Goal: Navigation & Orientation: Find specific page/section

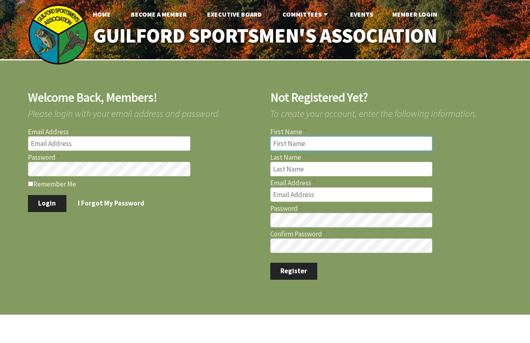
click at [291, 147] on input "First Name" at bounding box center [351, 143] width 163 height 15
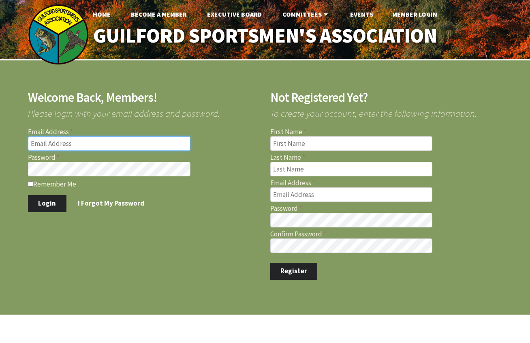
click at [107, 143] on input "Email Address" at bounding box center [109, 143] width 163 height 15
type input "mmastriano63@yahoo.com"
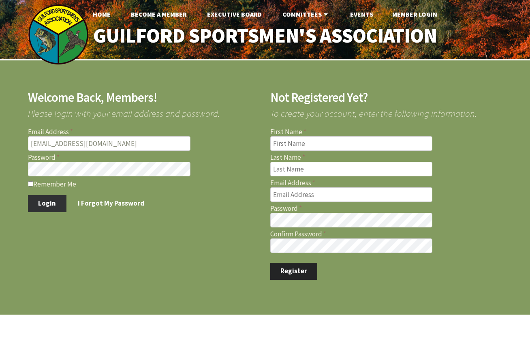
click at [49, 209] on button "Login" at bounding box center [47, 203] width 39 height 17
click at [15, 164] on div "Welcome Back, Members! Please login with your email address and password. Email…" at bounding box center [265, 185] width 530 height 251
click at [41, 204] on button "Login" at bounding box center [47, 203] width 39 height 17
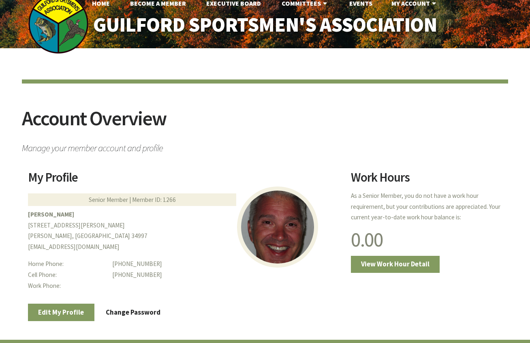
scroll to position [4, 0]
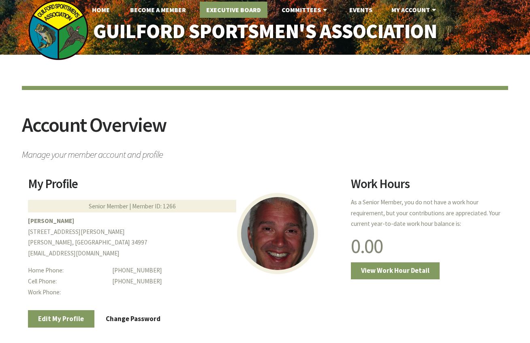
click at [236, 10] on link "Executive Board" at bounding box center [234, 10] width 68 height 16
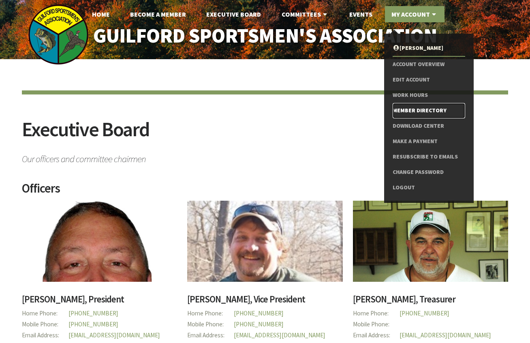
click at [423, 109] on link "Member Directory" at bounding box center [429, 110] width 73 height 15
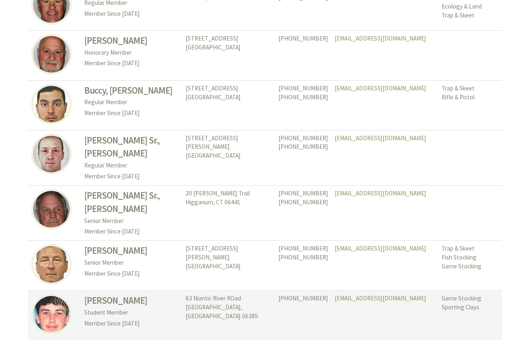
scroll to position [3690, 0]
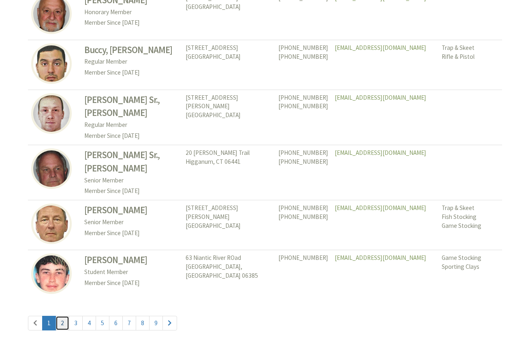
click at [61, 316] on link "2" at bounding box center [63, 323] width 14 height 15
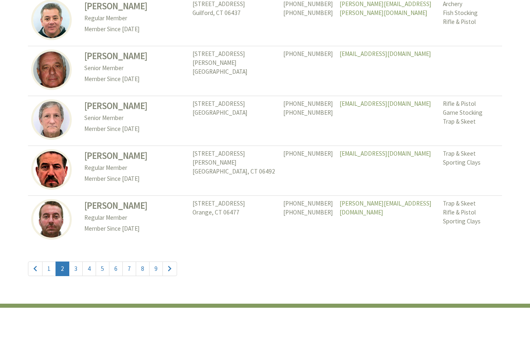
scroll to position [3769, 0]
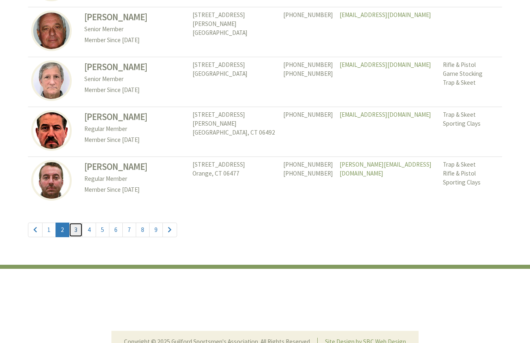
click at [76, 223] on link "3" at bounding box center [76, 230] width 14 height 15
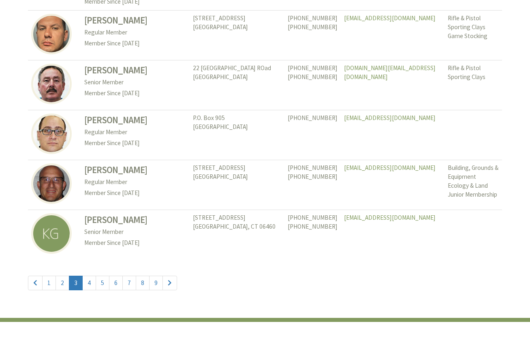
scroll to position [3730, 0]
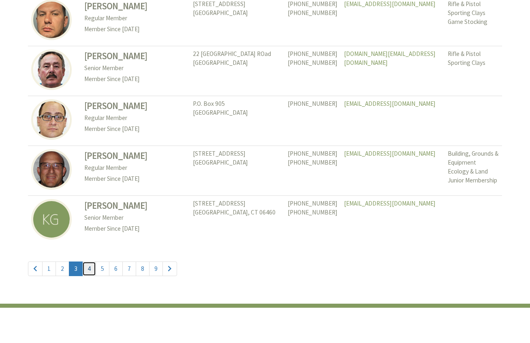
click at [88, 262] on link "4" at bounding box center [89, 269] width 14 height 15
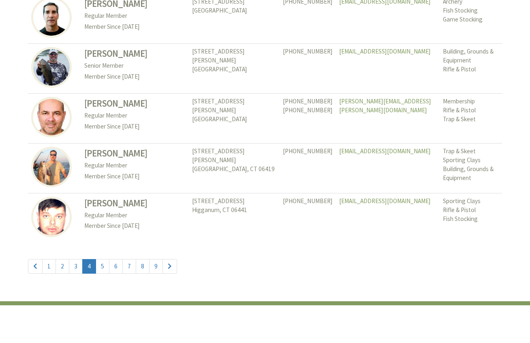
scroll to position [3730, 0]
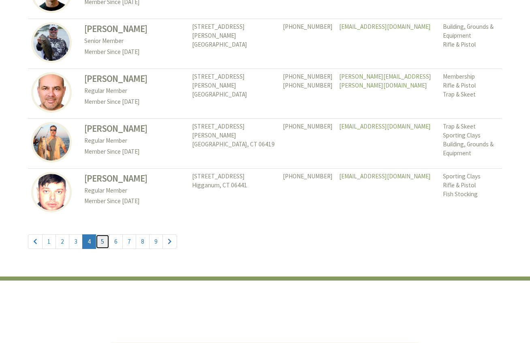
click at [101, 248] on link "5" at bounding box center [103, 241] width 14 height 15
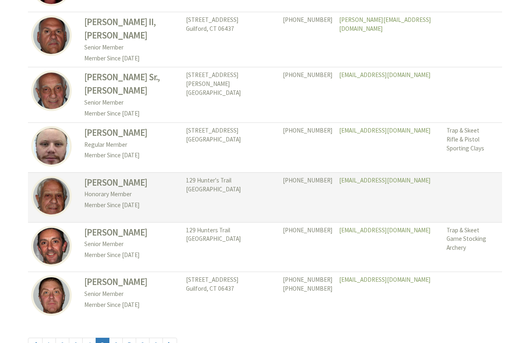
scroll to position [3690, 0]
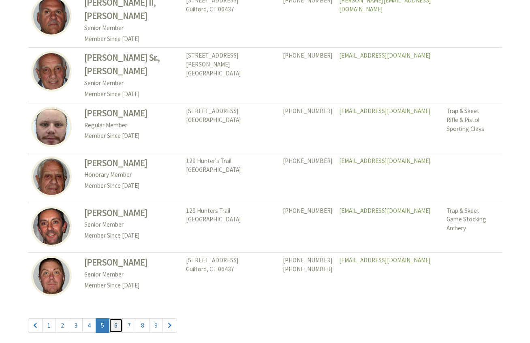
click at [116, 318] on link "6" at bounding box center [116, 325] width 14 height 15
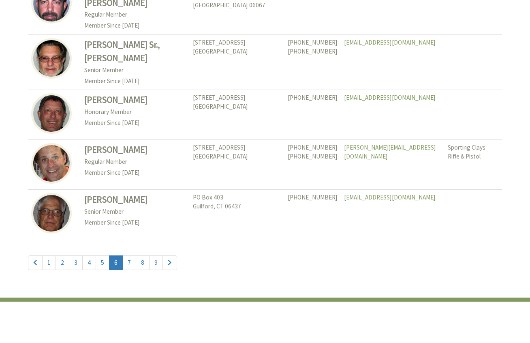
scroll to position [3775, 0]
click at [101, 255] on link "5" at bounding box center [103, 262] width 14 height 15
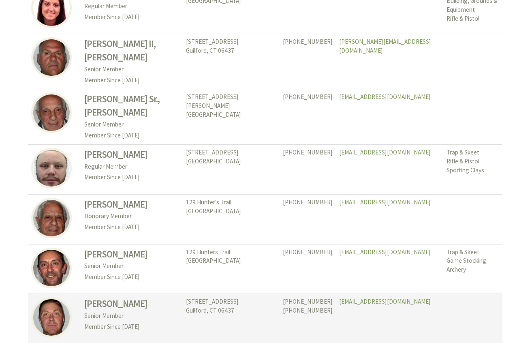
scroll to position [3649, 0]
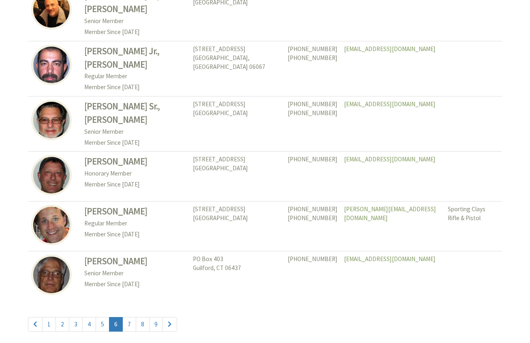
scroll to position [3730, 0]
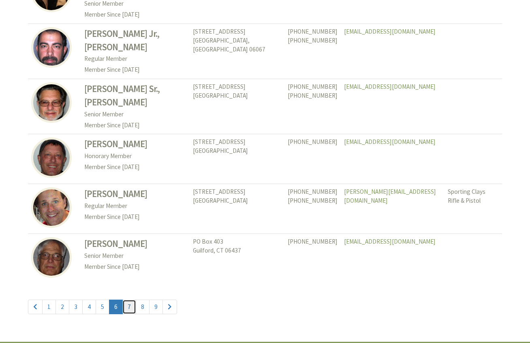
click at [130, 300] on link "7" at bounding box center [129, 307] width 14 height 15
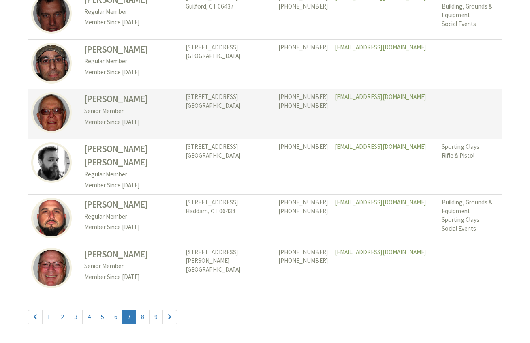
scroll to position [3690, 0]
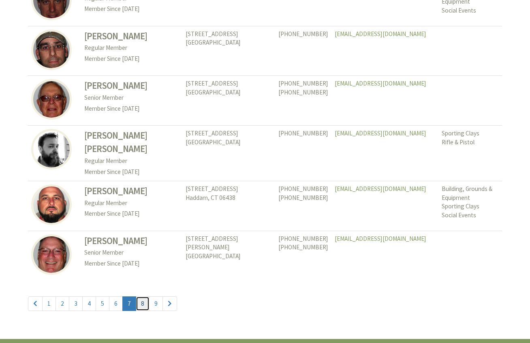
click at [142, 296] on link "8" at bounding box center [143, 303] width 14 height 15
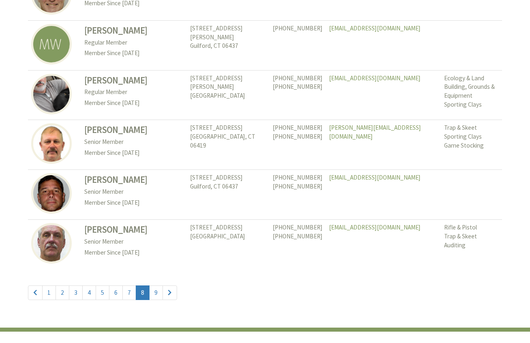
scroll to position [3690, 0]
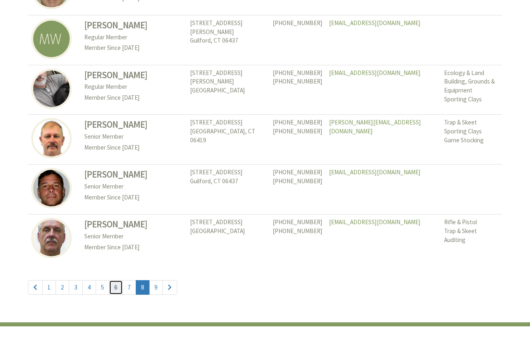
click at [114, 280] on link "6" at bounding box center [116, 287] width 14 height 15
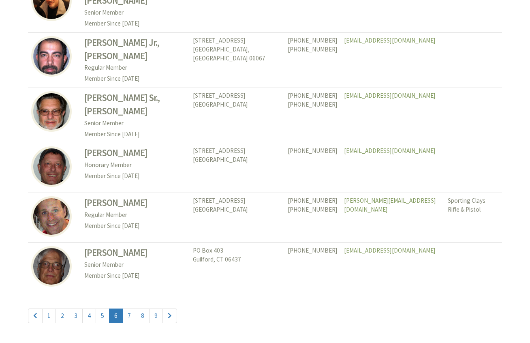
scroll to position [3730, 0]
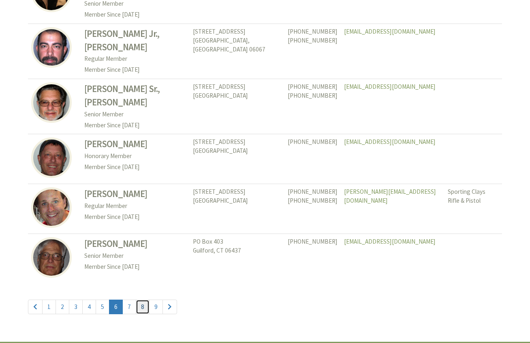
click at [142, 300] on link "8" at bounding box center [143, 307] width 14 height 15
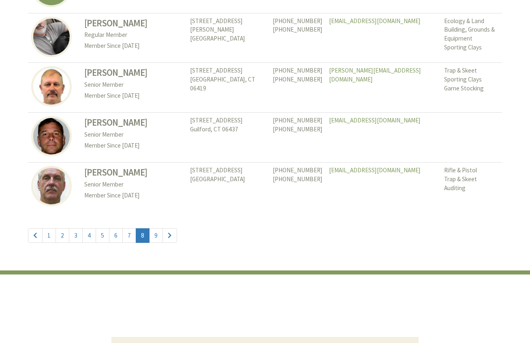
scroll to position [3755, 0]
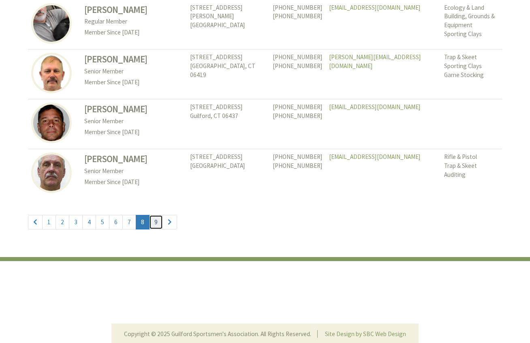
click at [155, 215] on link "9" at bounding box center [156, 222] width 14 height 15
